Goal: Task Accomplishment & Management: Use online tool/utility

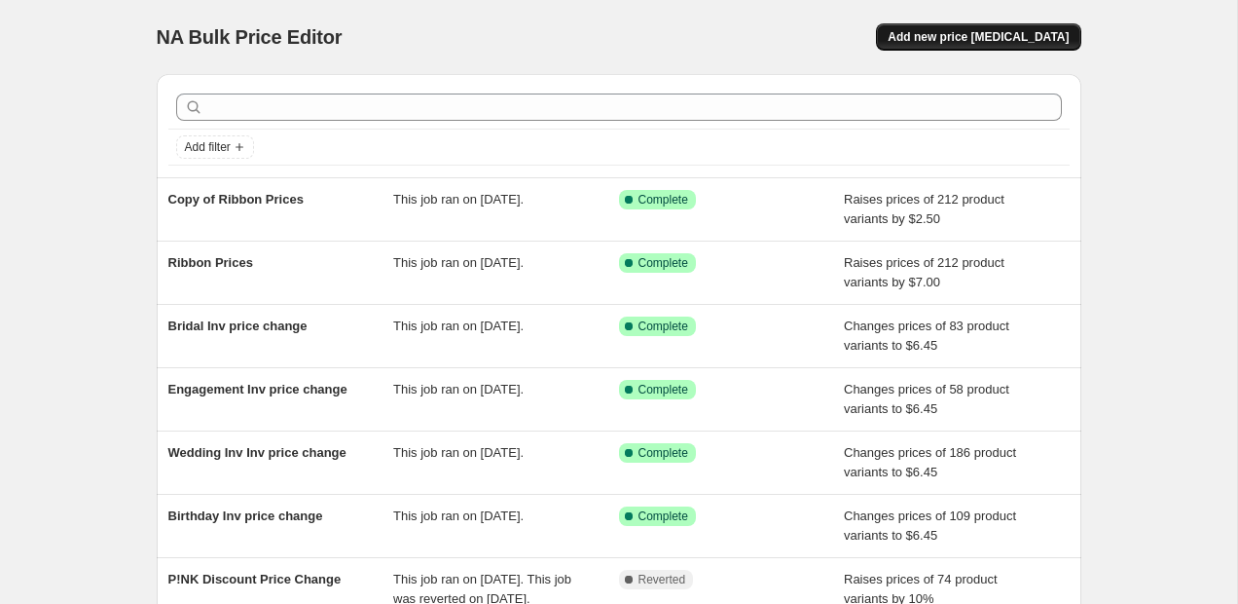
click at [971, 29] on button "Add new price [MEDICAL_DATA]" at bounding box center [978, 36] width 204 height 27
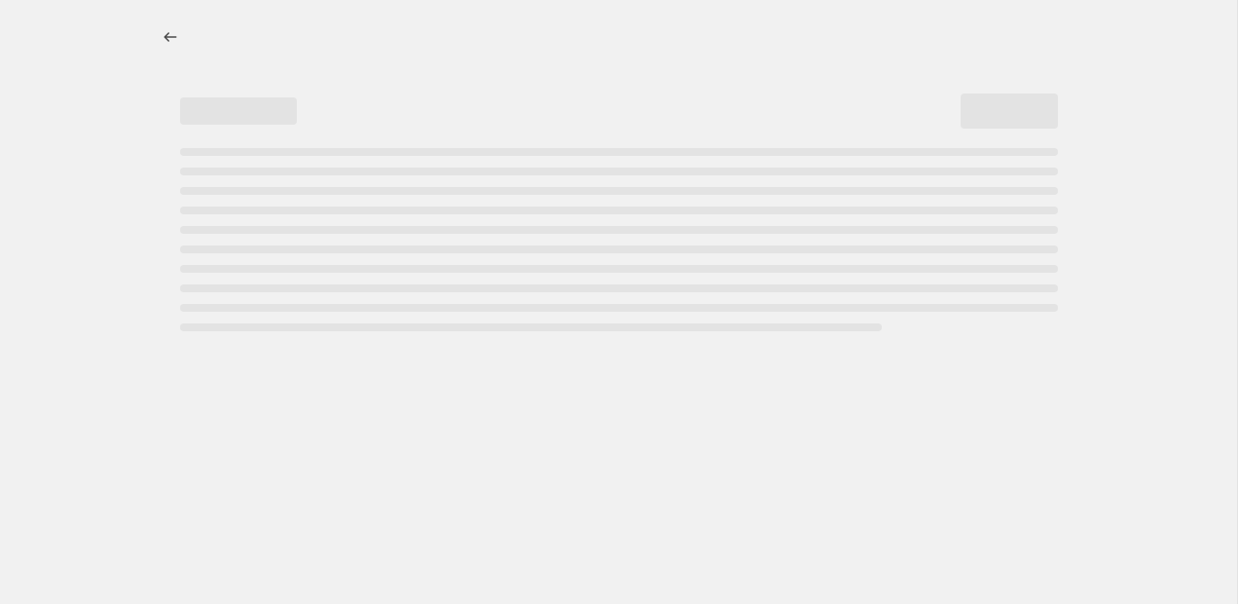
select select "percentage"
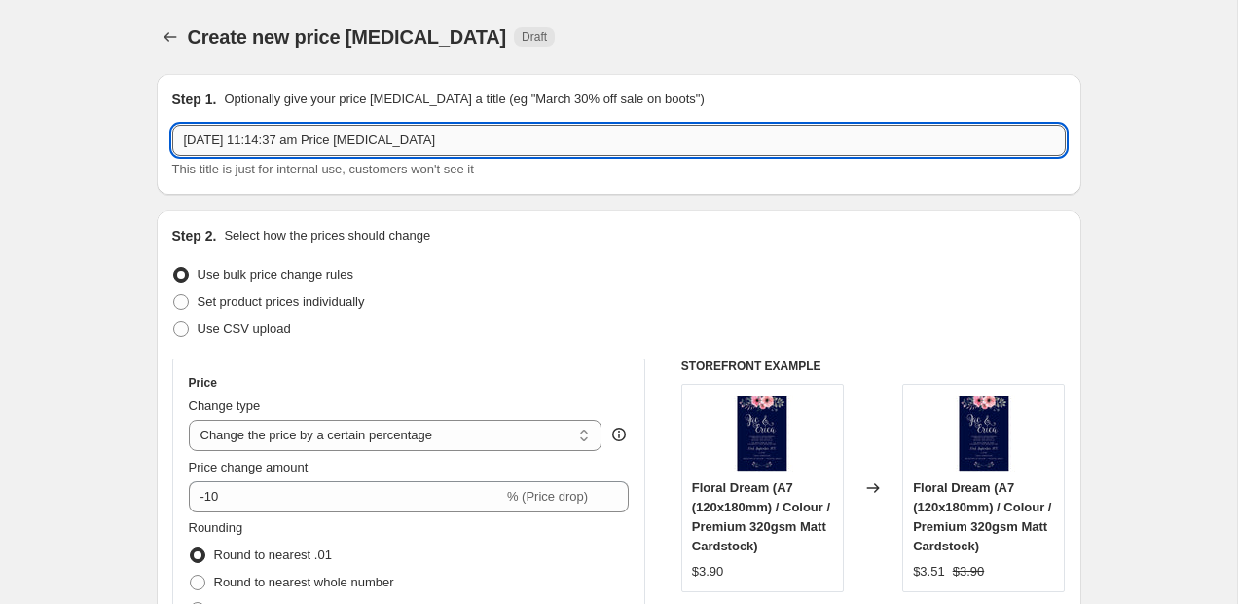
click at [423, 129] on input "[DATE] 11:14:37 am Price [MEDICAL_DATA]" at bounding box center [619, 140] width 894 height 31
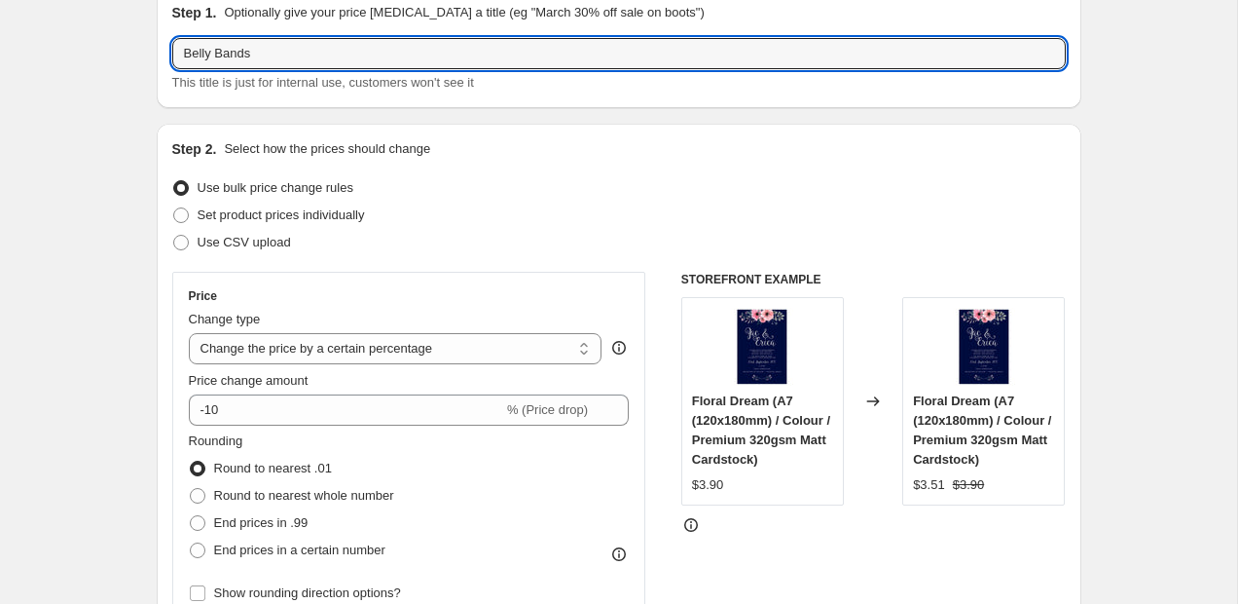
scroll to position [92, 0]
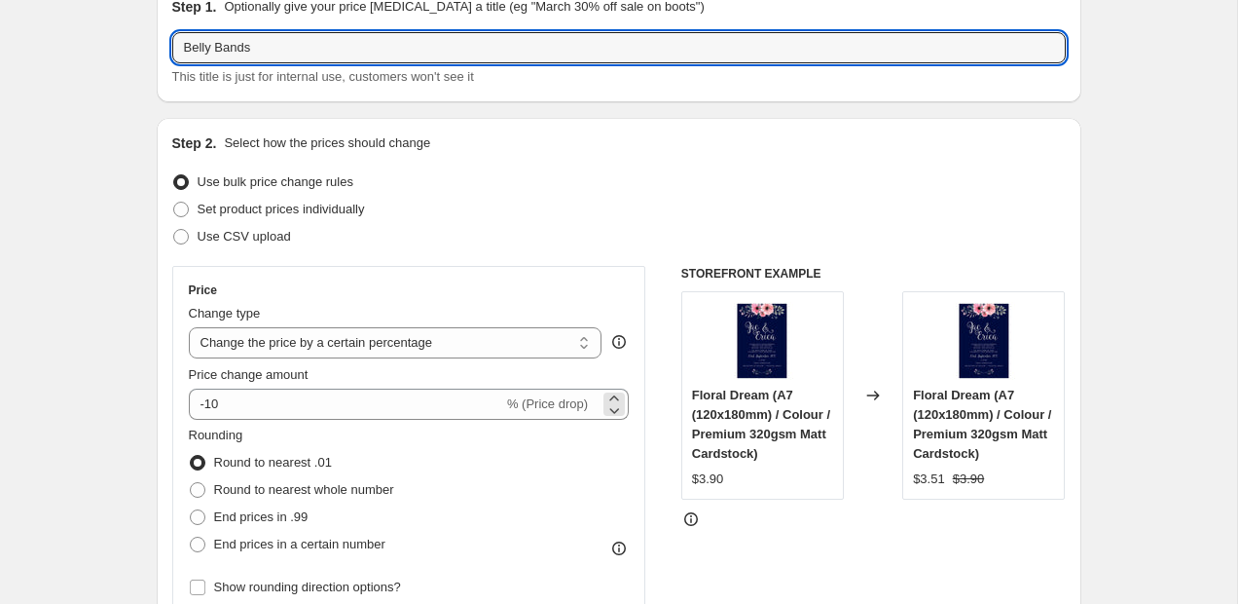
type input "Belly Bands"
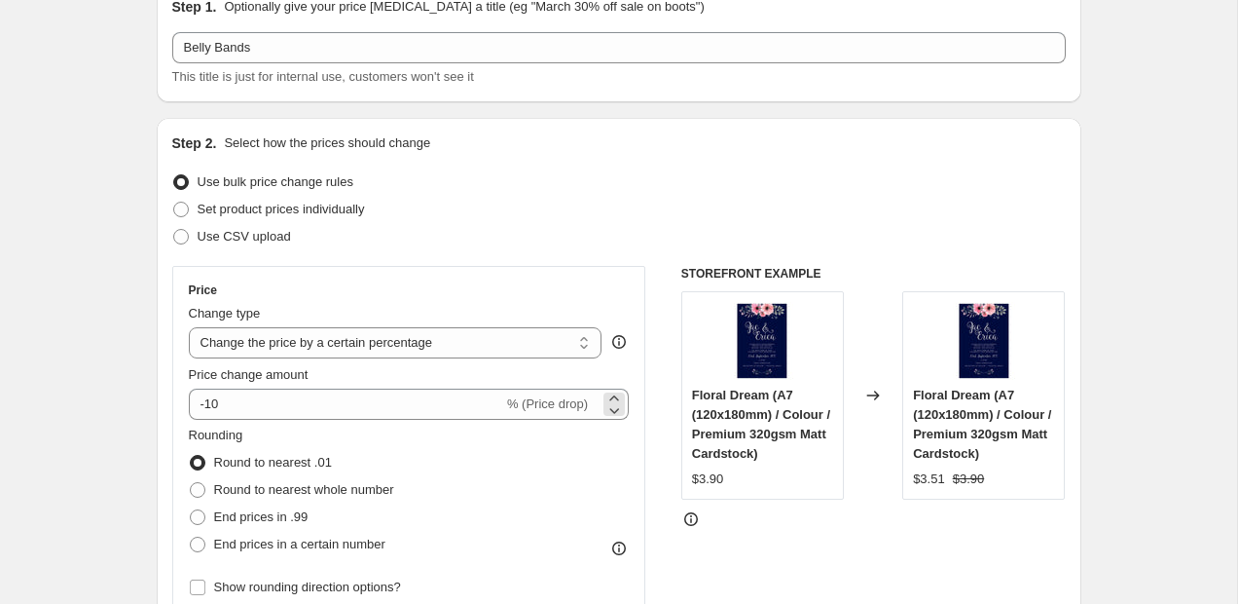
click at [525, 399] on span "% (Price drop)" at bounding box center [547, 403] width 81 height 15
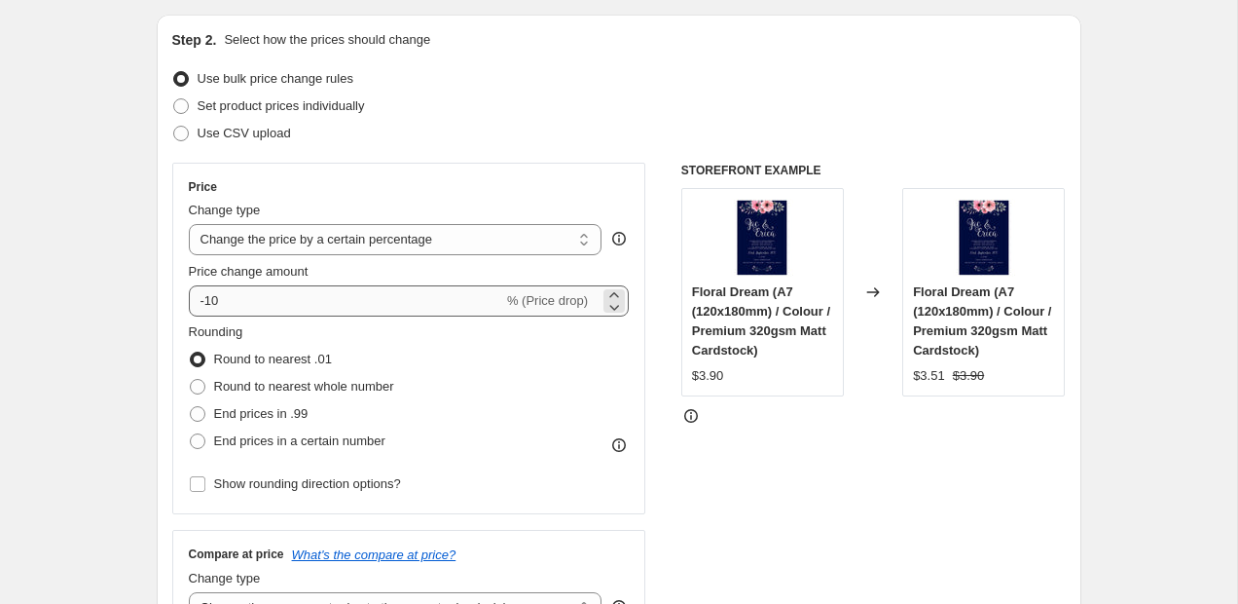
scroll to position [199, 0]
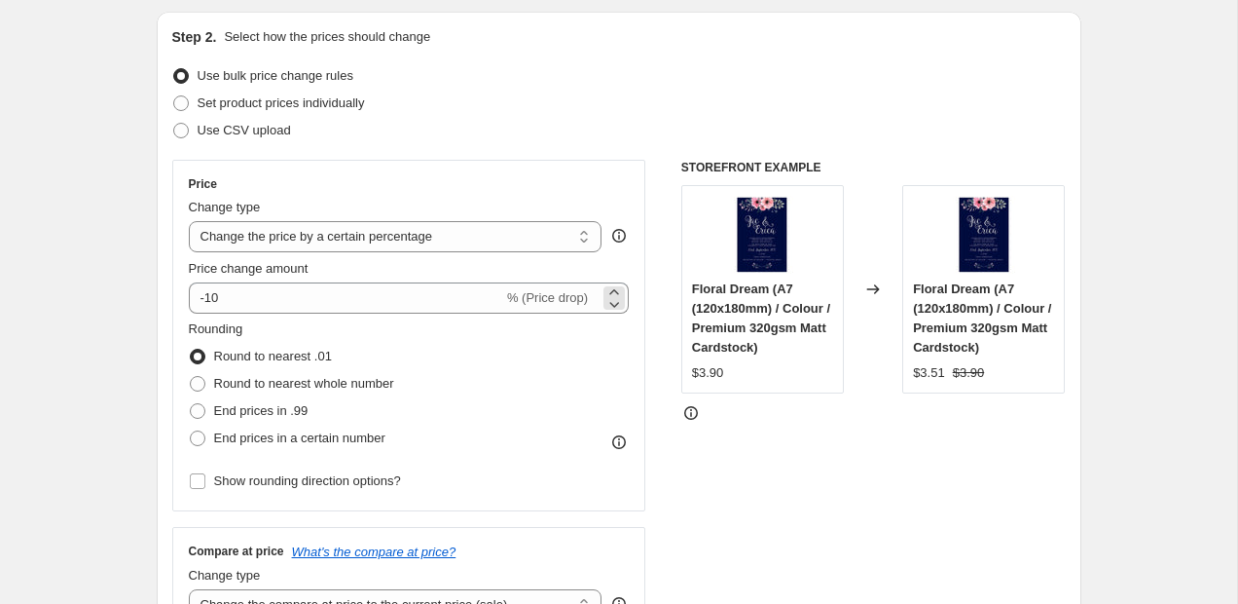
click at [509, 297] on span "% (Price drop)" at bounding box center [547, 297] width 81 height 15
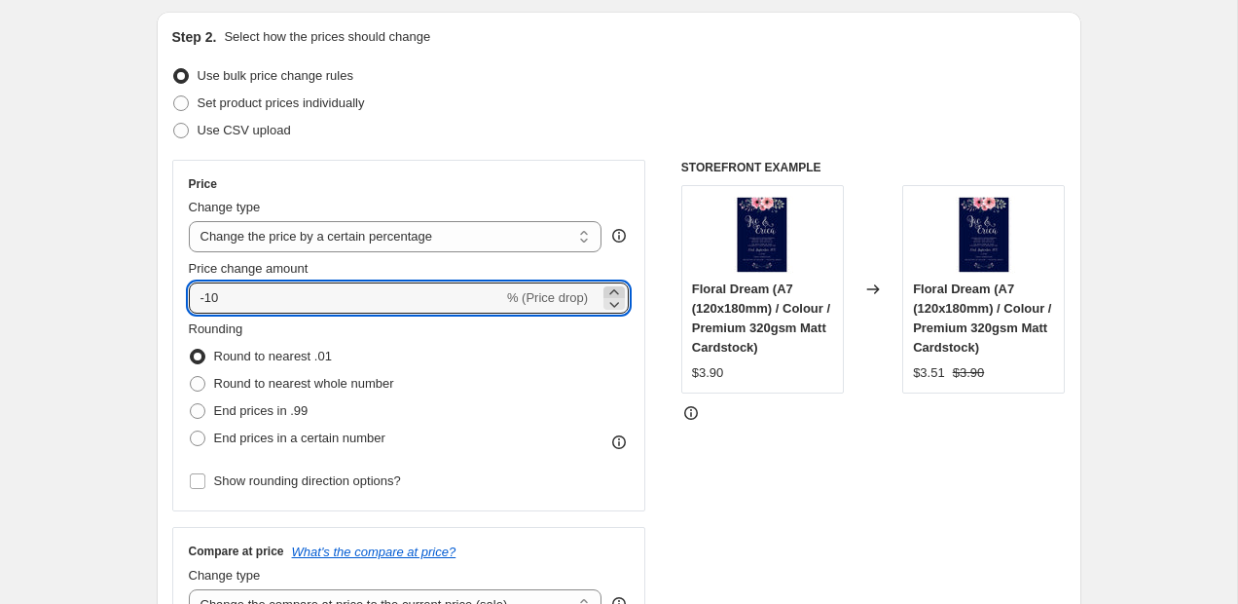
click at [617, 292] on icon at bounding box center [614, 291] width 9 height 5
type input "-9"
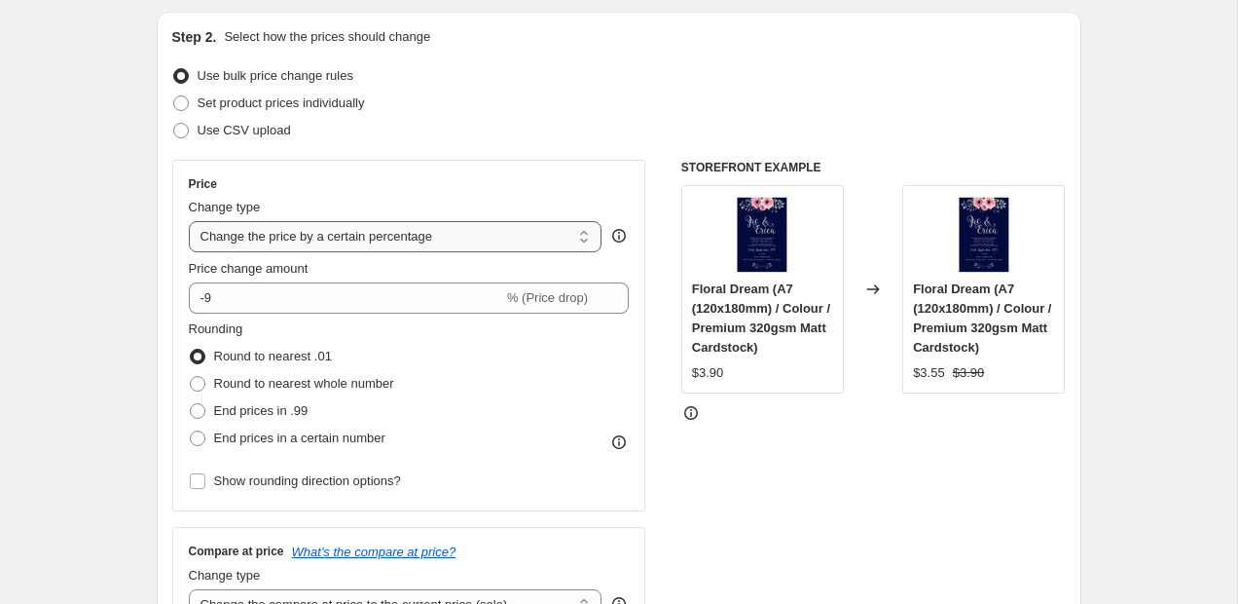
select select "by"
click option "Change the price by a certain amount" at bounding box center [0, 0] width 0 height 0
type input "-10.00"
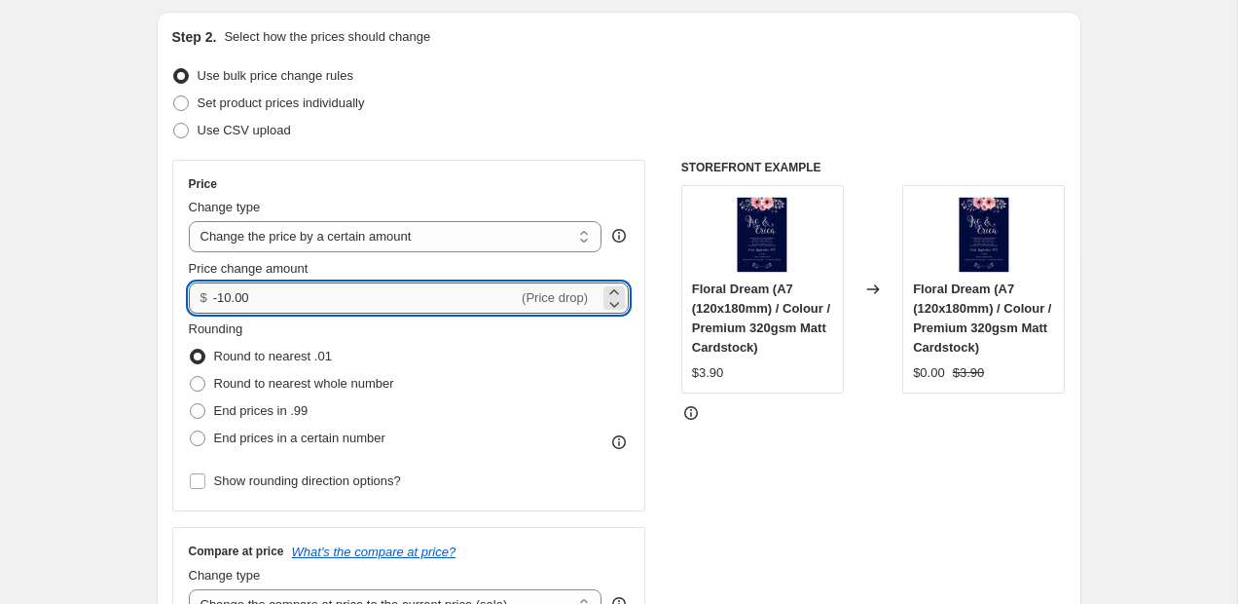
drag, startPoint x: 288, startPoint y: 294, endPoint x: 129, endPoint y: 293, distance: 158.7
click at [213, 293] on input "-10.00" at bounding box center [365, 297] width 305 height 31
click at [226, 299] on input ".30" at bounding box center [354, 297] width 282 height 31
click at [236, 301] on input "0.30" at bounding box center [354, 297] width 282 height 31
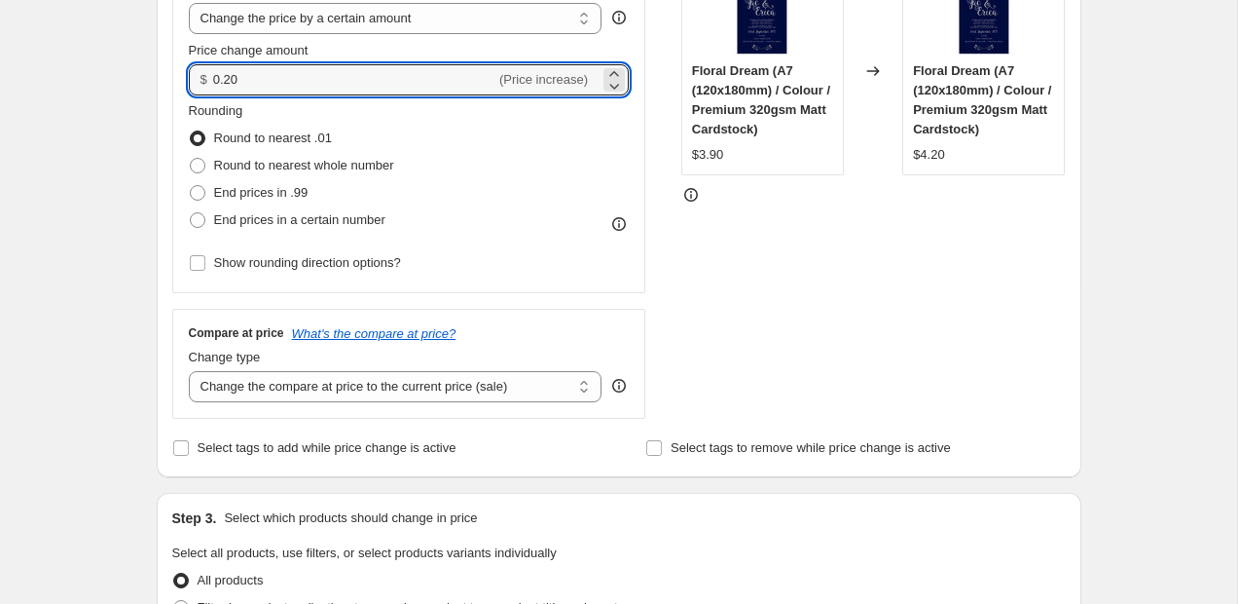
scroll to position [419, 0]
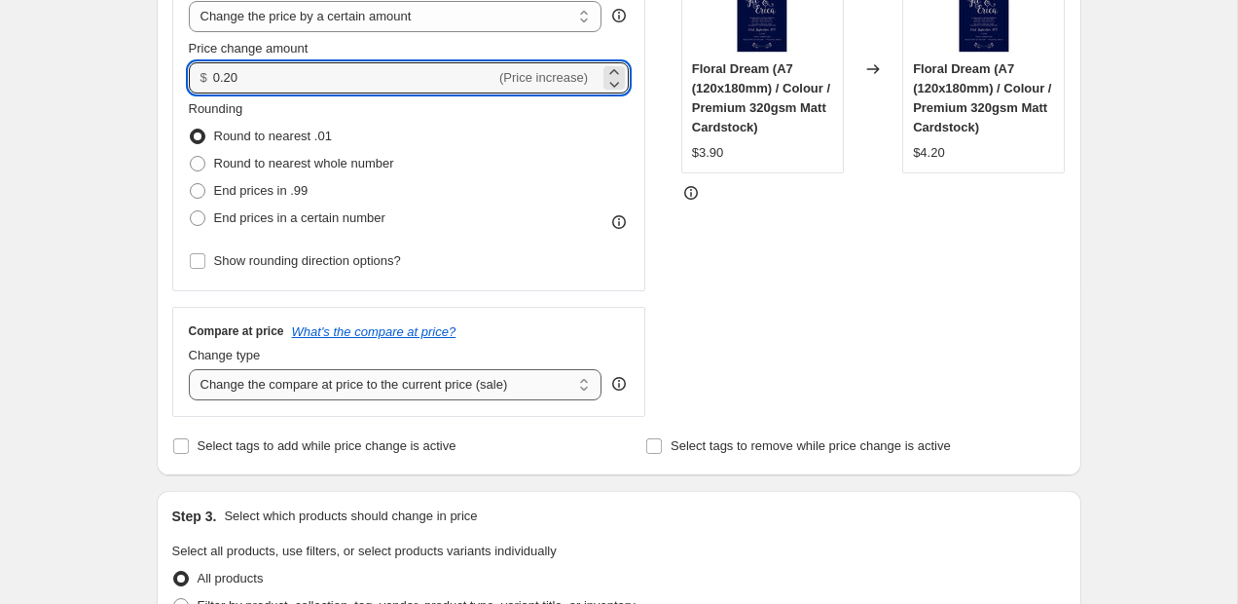
type input "0.20"
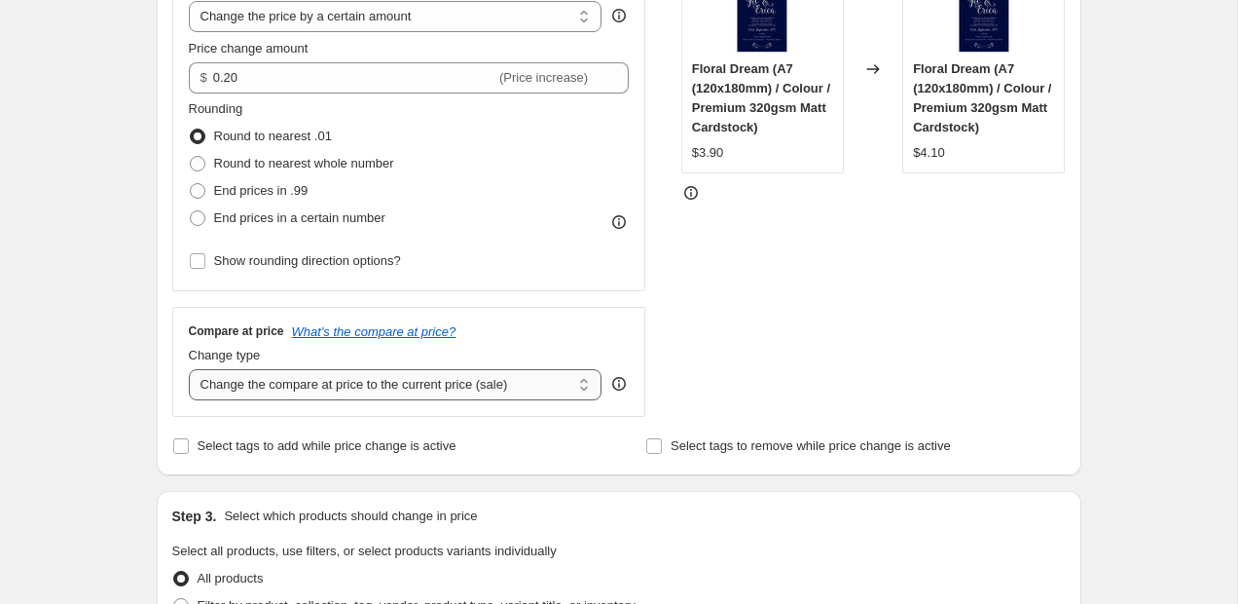
select select "remove"
click option "Remove the compare at price" at bounding box center [0, 0] width 0 height 0
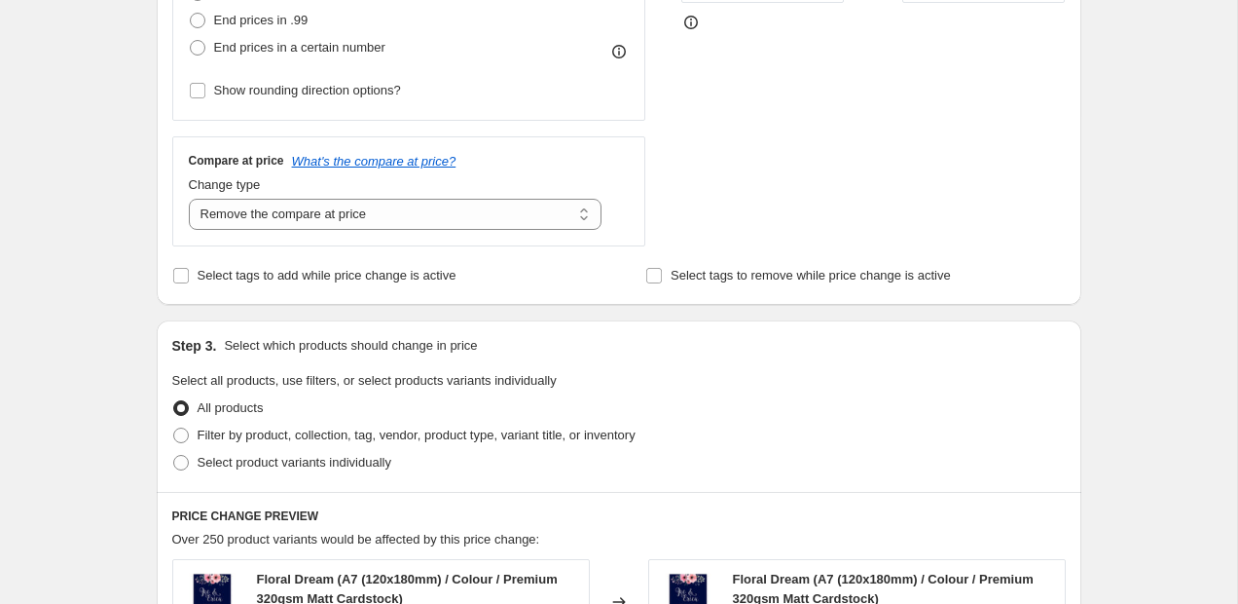
scroll to position [604, 0]
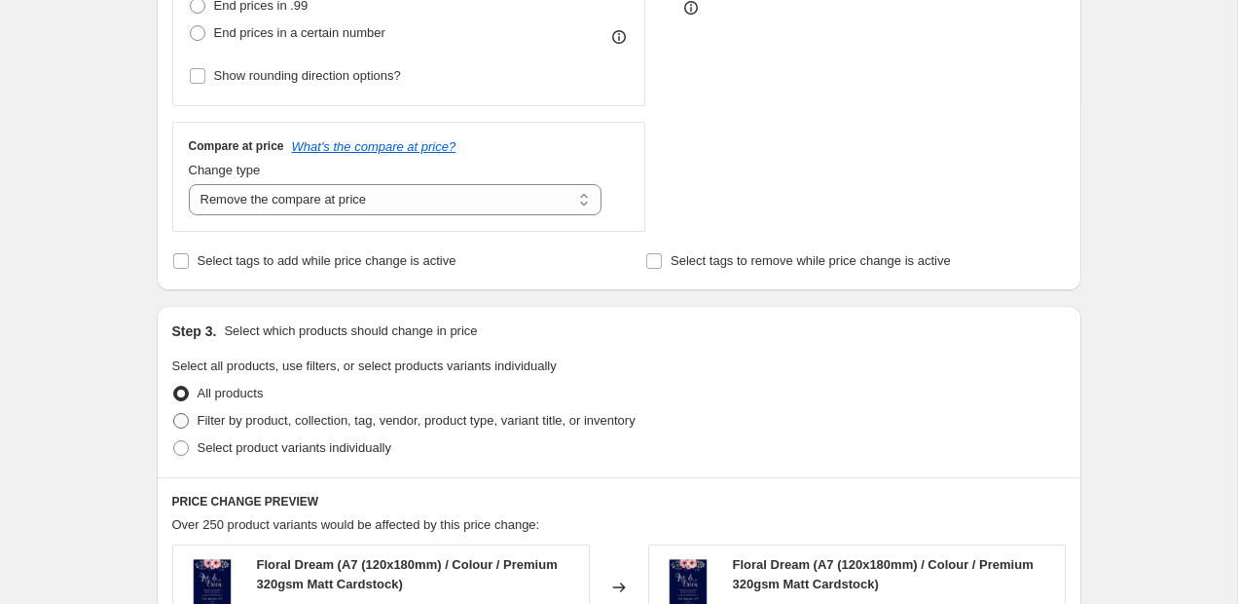
click at [187, 425] on span at bounding box center [181, 421] width 16 height 16
click at [174, 414] on input "Filter by product, collection, tag, vendor, product type, variant title, or inv…" at bounding box center [173, 413] width 1 height 1
radio input "true"
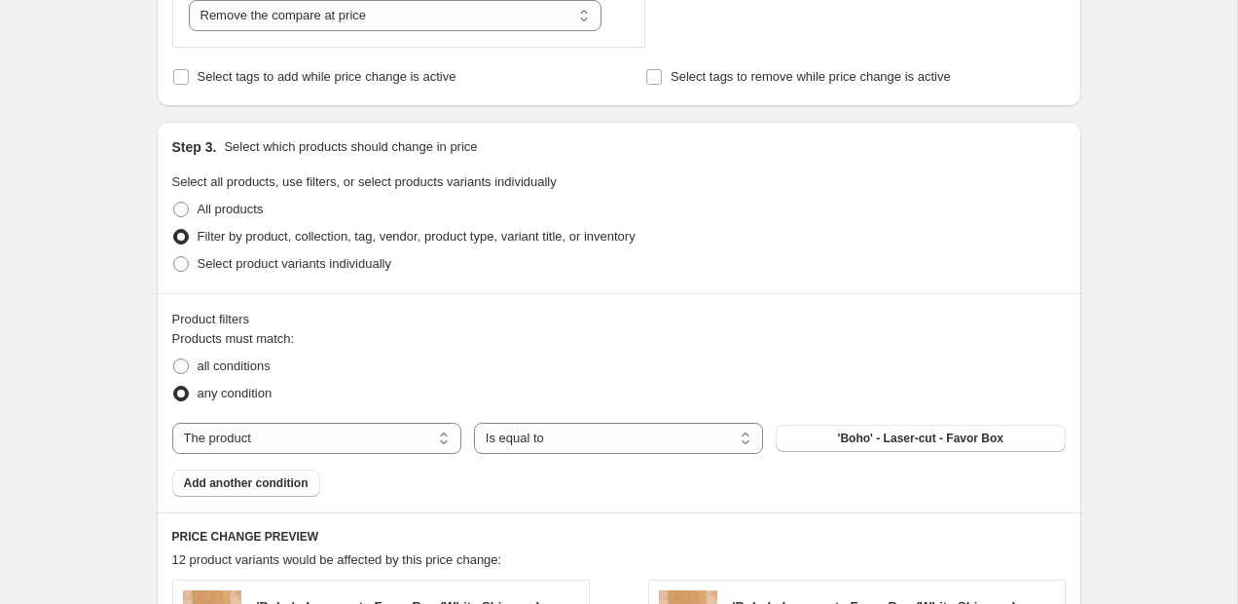
scroll to position [798, 0]
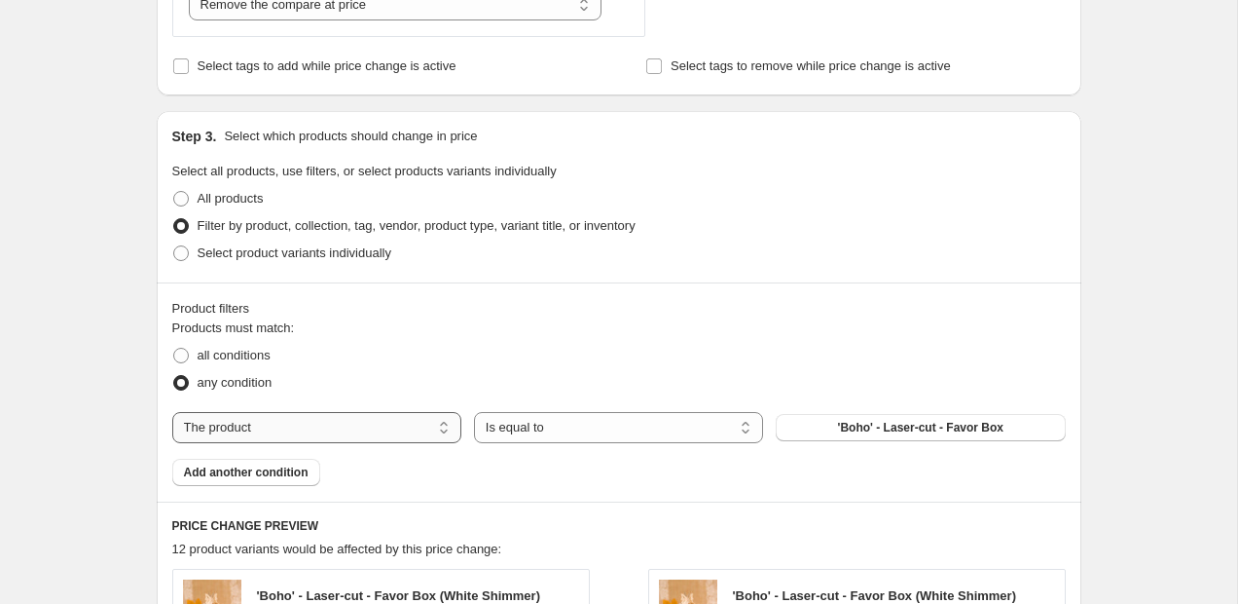
select select "collection"
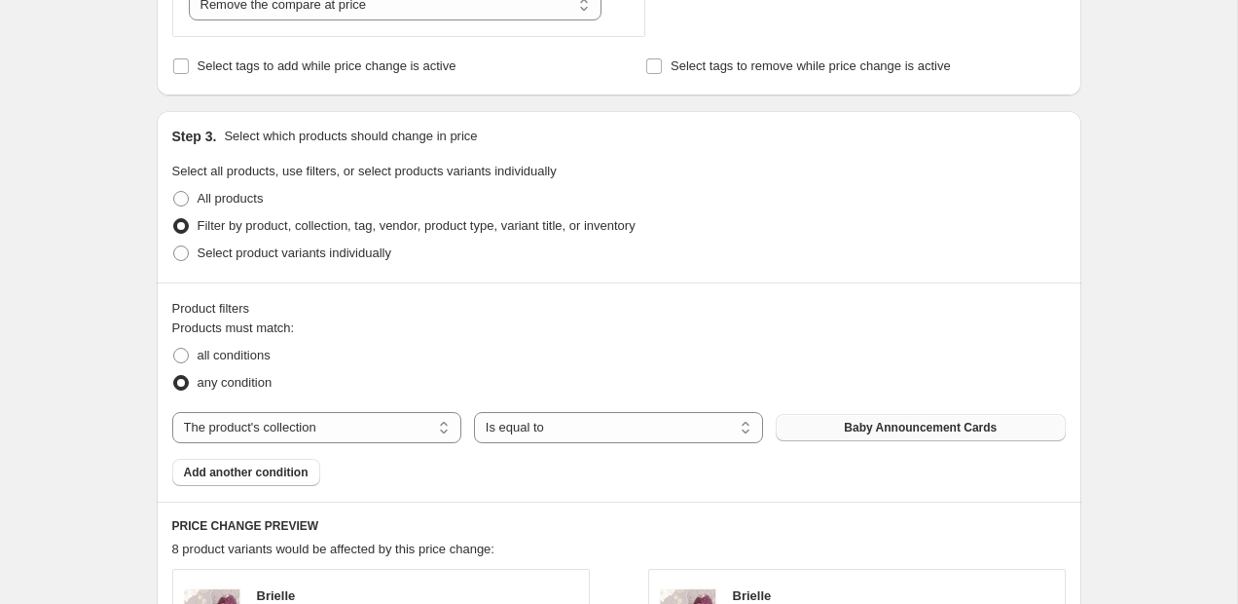
click at [814, 428] on button "Baby Announcement Cards" at bounding box center [920, 427] width 289 height 27
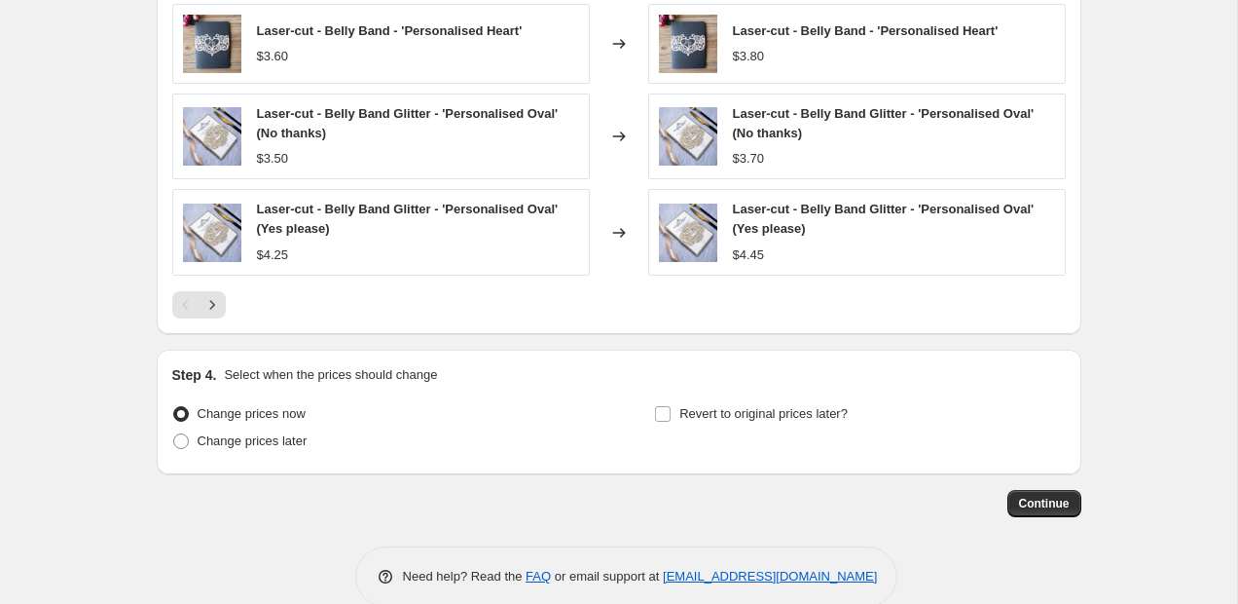
scroll to position [1556, 0]
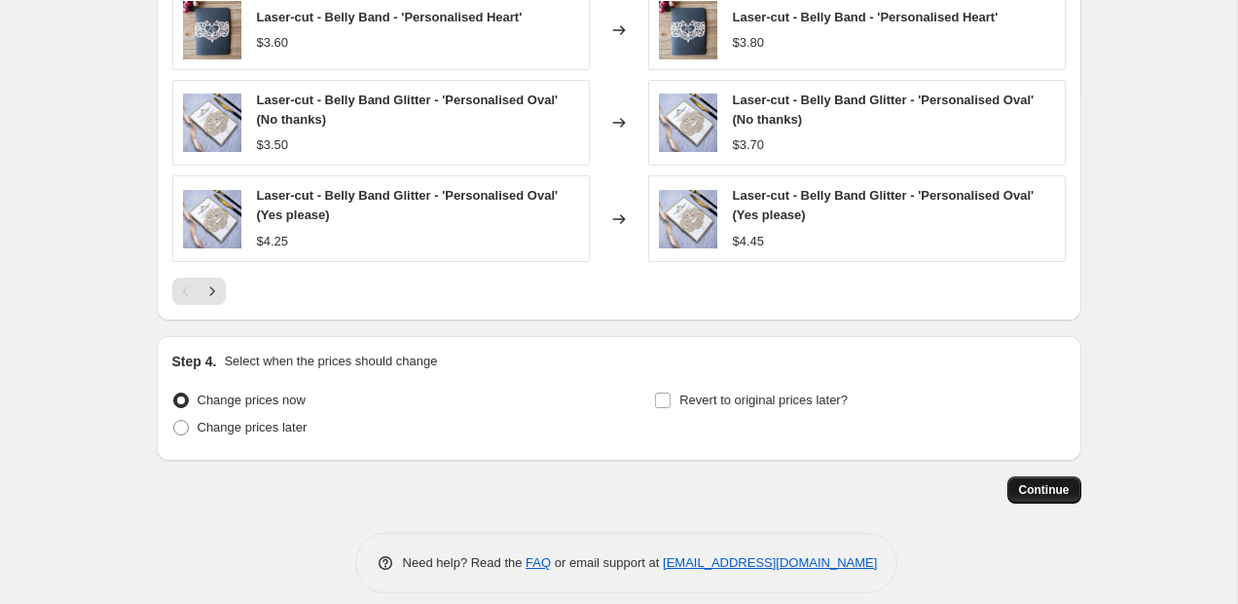
click at [1028, 499] on button "Continue" at bounding box center [1045, 489] width 74 height 27
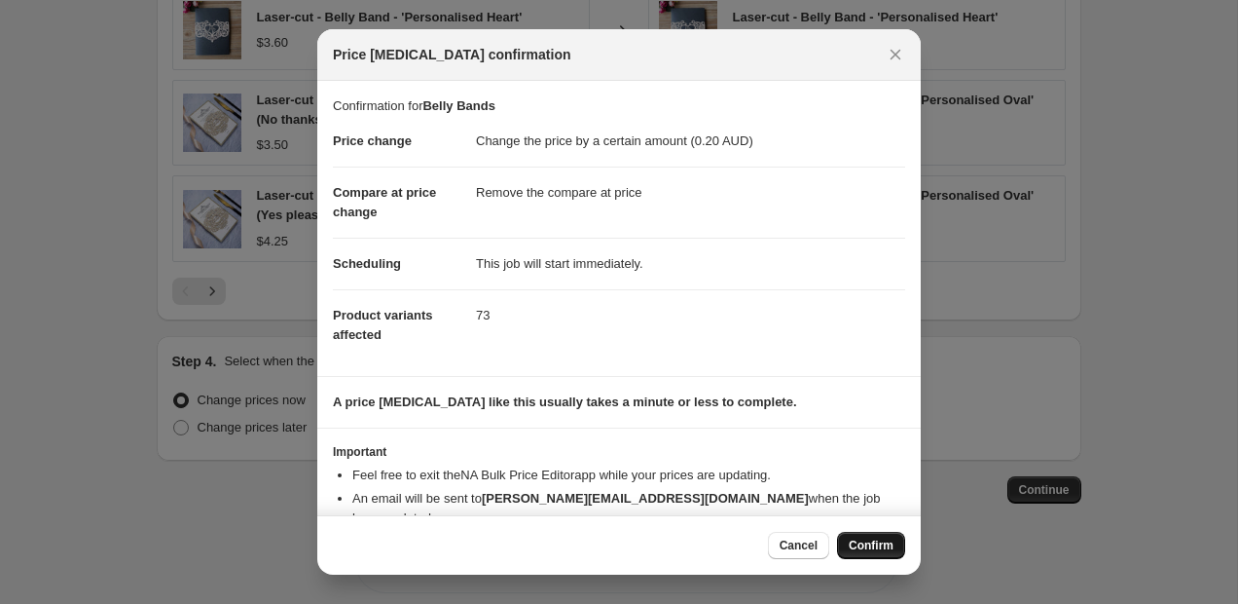
click at [872, 545] on span "Confirm" at bounding box center [871, 545] width 45 height 16
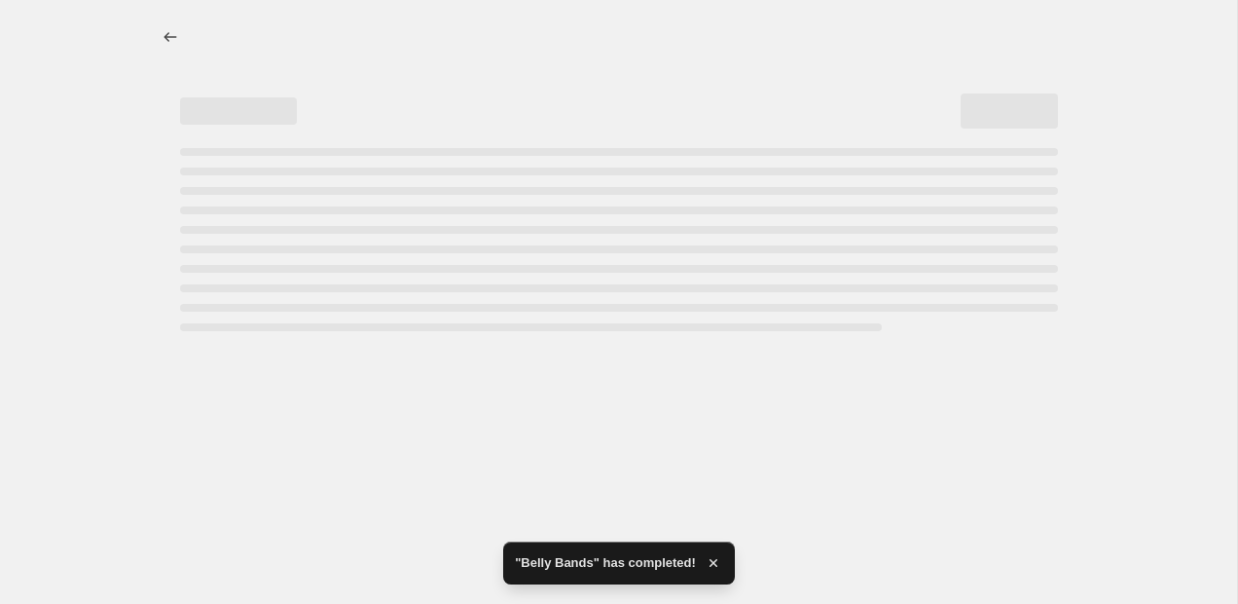
select select "by"
select select "remove"
select select "collection"
